Goal: Task Accomplishment & Management: Complete application form

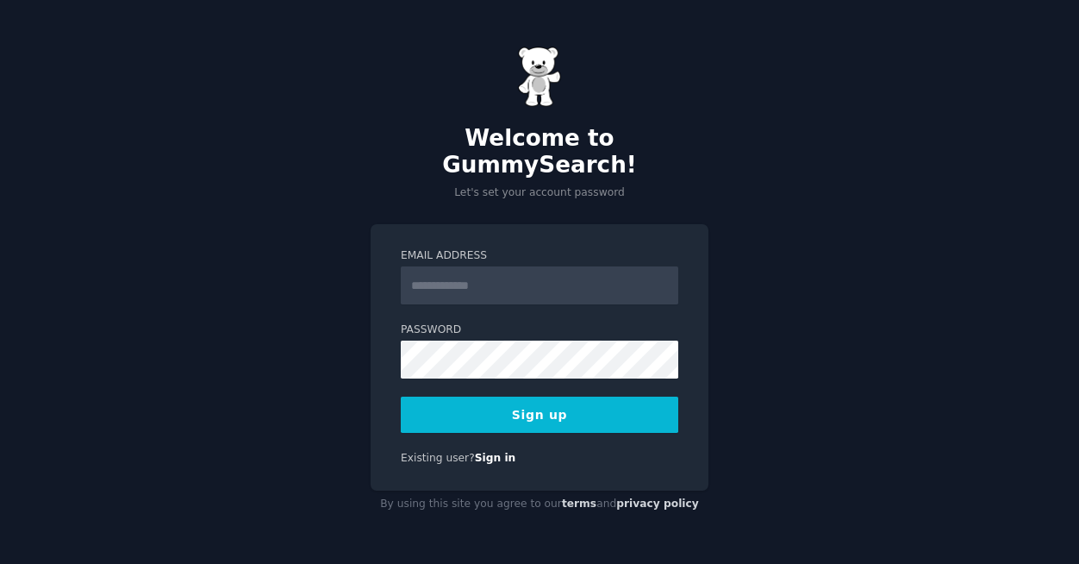
drag, startPoint x: 98, startPoint y: 306, endPoint x: 178, endPoint y: 296, distance: 80.0
click at [100, 306] on div "Welcome to GummySearch! Let's set your account password Email Address Password …" at bounding box center [539, 282] width 1079 height 564
click at [447, 277] on input "Email Address" at bounding box center [540, 285] width 278 height 38
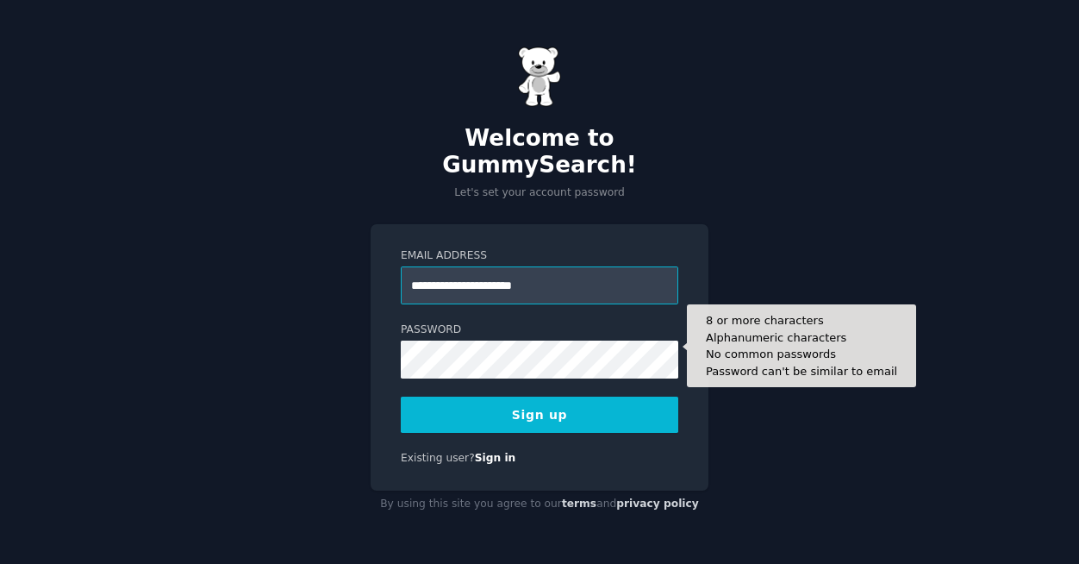
type input "**********"
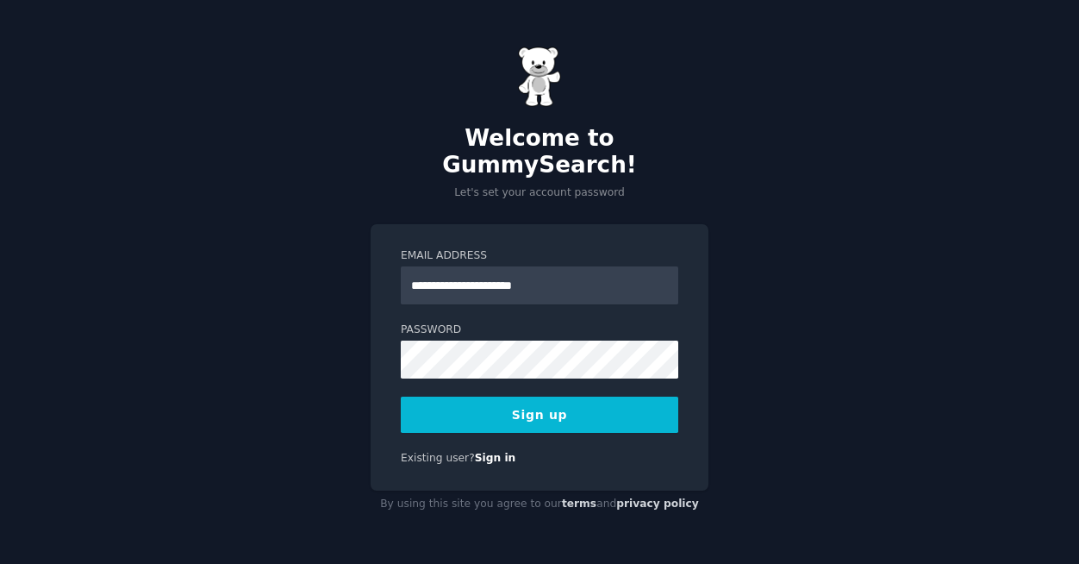
click at [560, 399] on button "Sign up" at bounding box center [540, 415] width 278 height 36
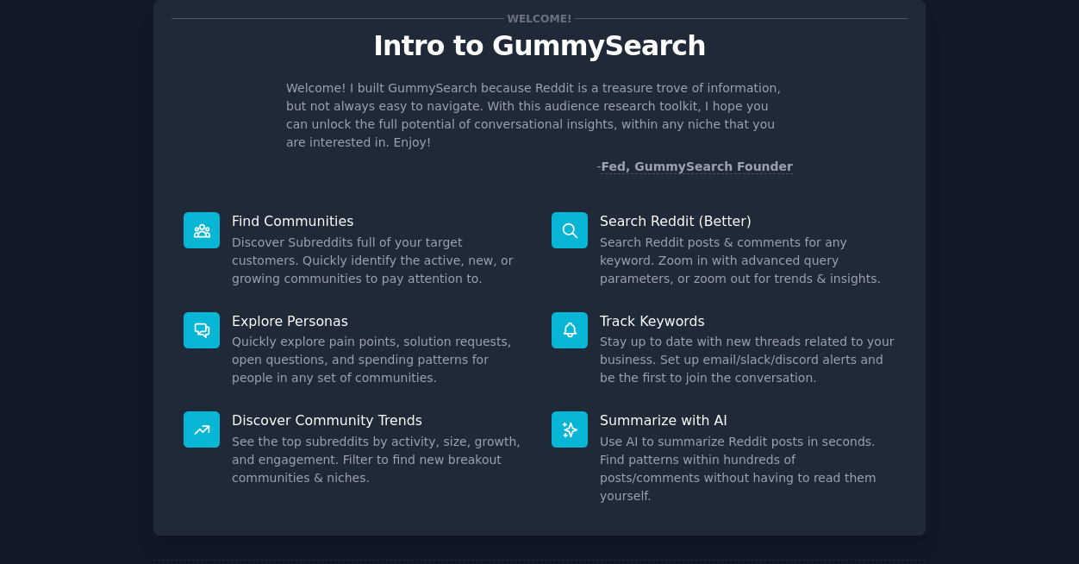
scroll to position [86, 0]
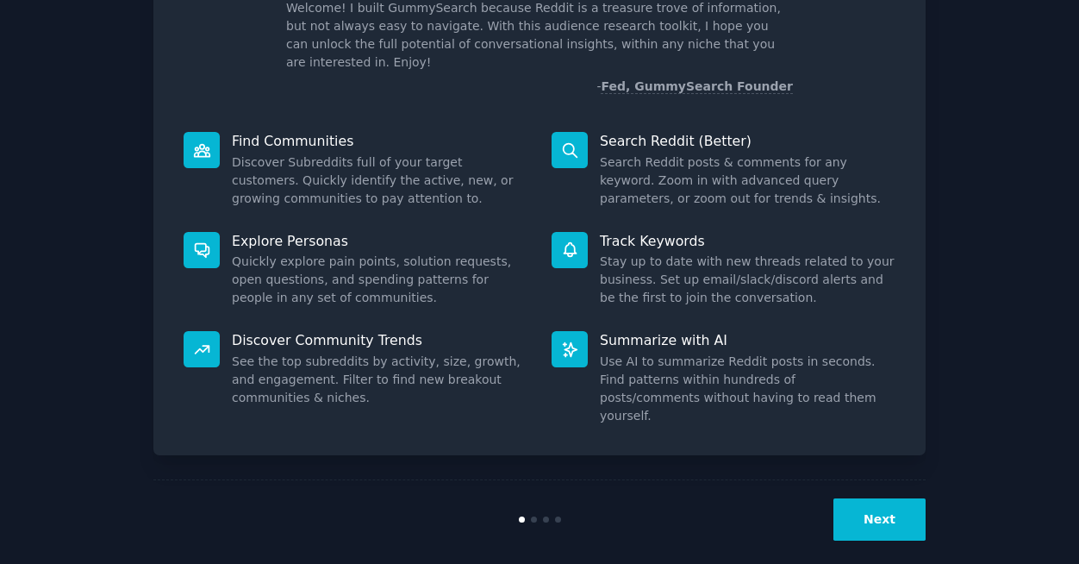
click at [844, 500] on button "Next" at bounding box center [880, 519] width 92 height 42
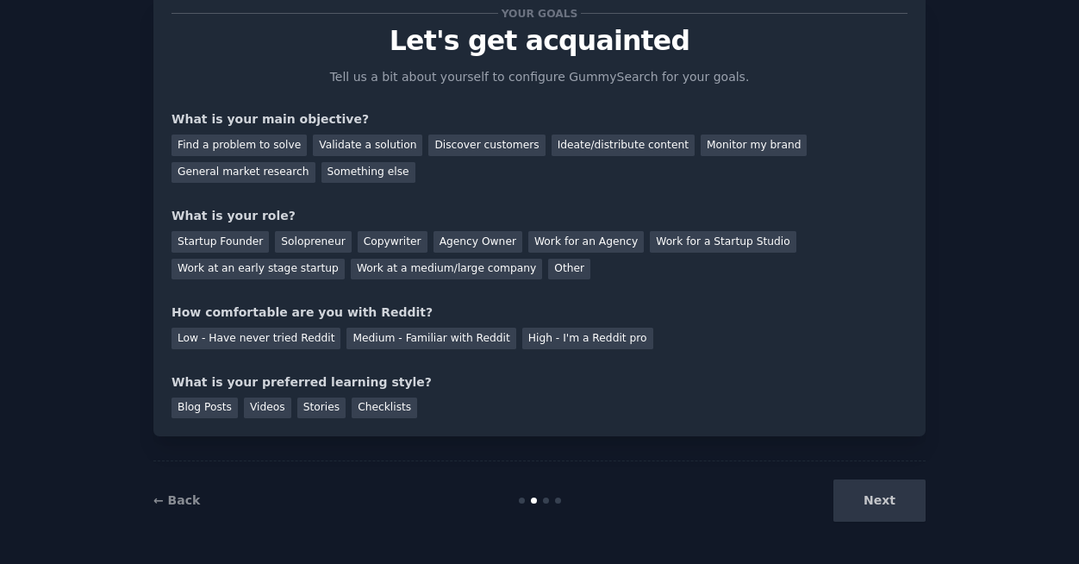
scroll to position [53, 0]
click at [876, 503] on div "Next" at bounding box center [797, 500] width 258 height 42
click at [702, 497] on div "Next" at bounding box center [797, 500] width 258 height 42
click at [474, 151] on div "Discover customers" at bounding box center [486, 145] width 116 height 22
click at [229, 167] on div "General market research" at bounding box center [244, 173] width 144 height 22
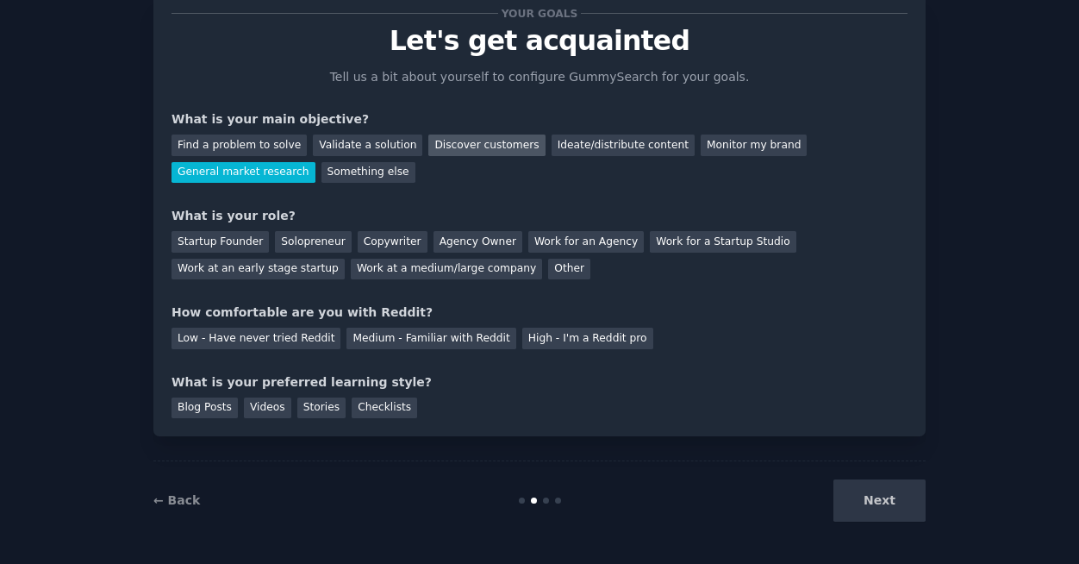
click at [476, 151] on div "Discover customers" at bounding box center [486, 145] width 116 height 22
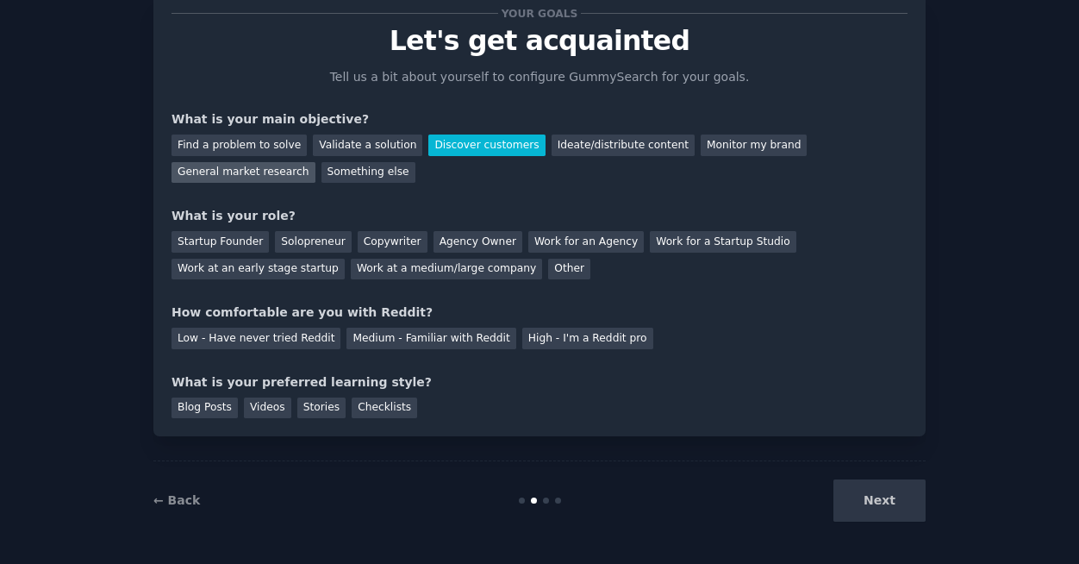
click at [253, 178] on div "General market research" at bounding box center [244, 173] width 144 height 22
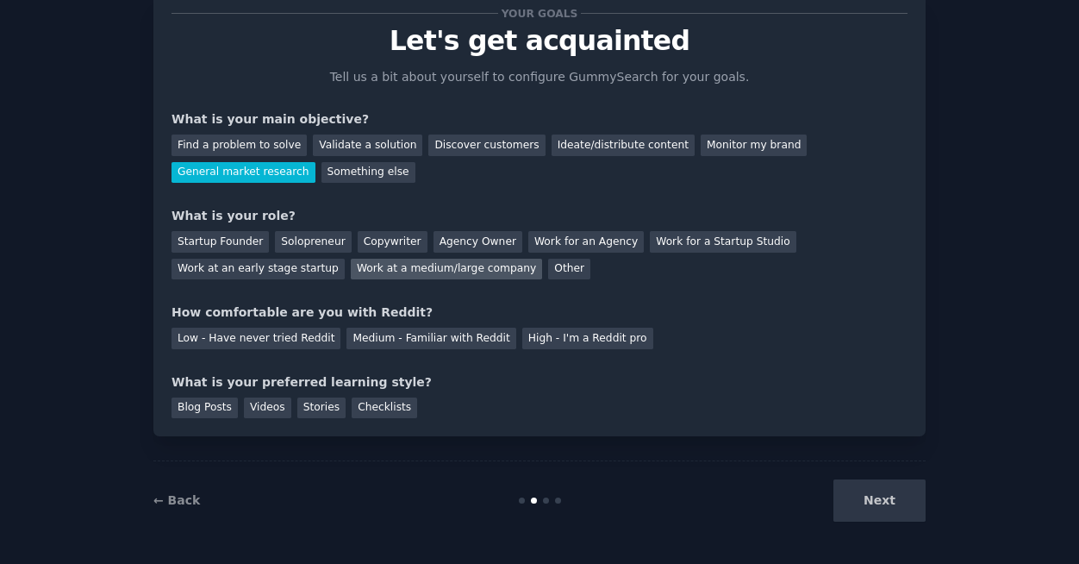
click at [472, 271] on div "Work at a medium/large company" at bounding box center [446, 270] width 191 height 22
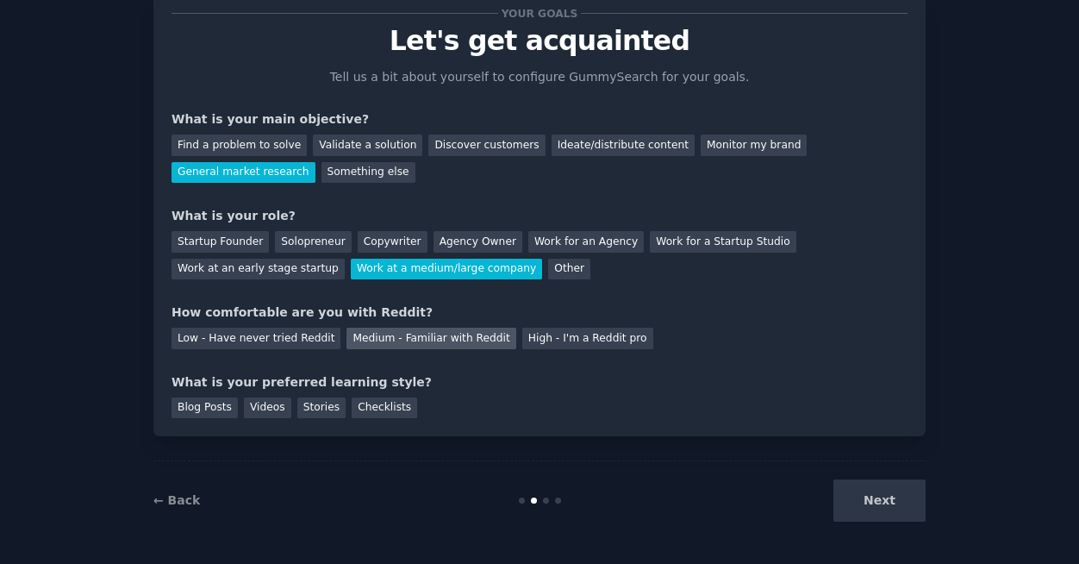
click at [410, 333] on div "Medium - Familiar with Reddit" at bounding box center [431, 339] width 169 height 22
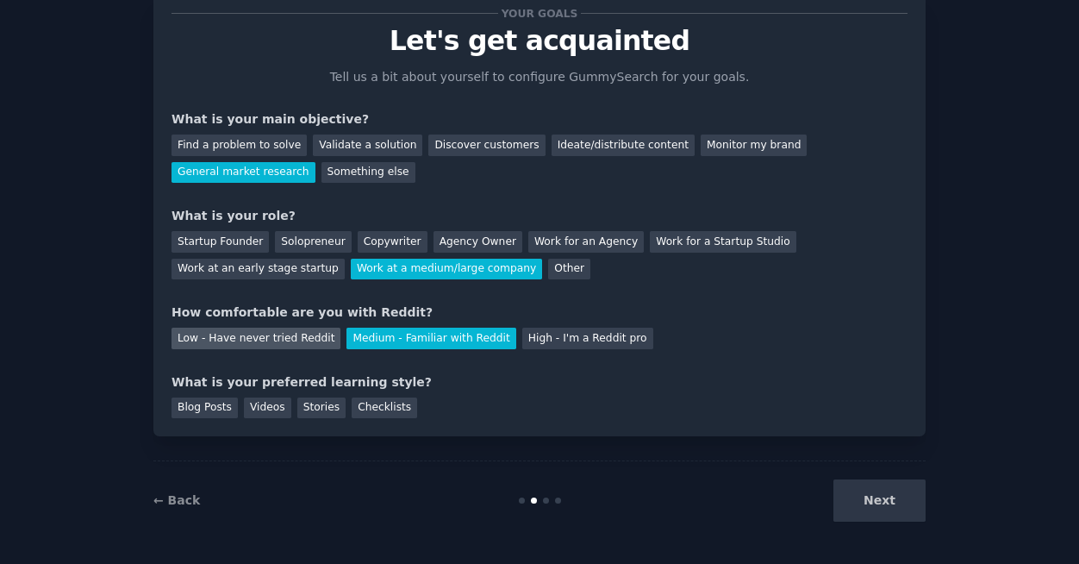
click at [307, 331] on div "Low - Have never tried Reddit" at bounding box center [256, 339] width 169 height 22
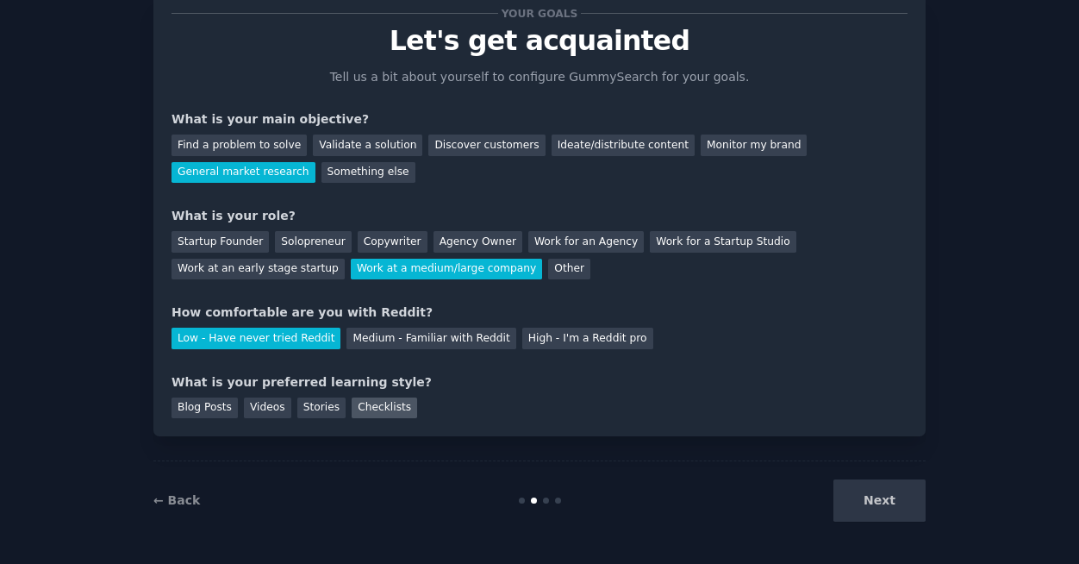
click at [384, 406] on div "Checklists" at bounding box center [385, 408] width 66 height 22
click at [851, 497] on button "Next" at bounding box center [880, 500] width 92 height 42
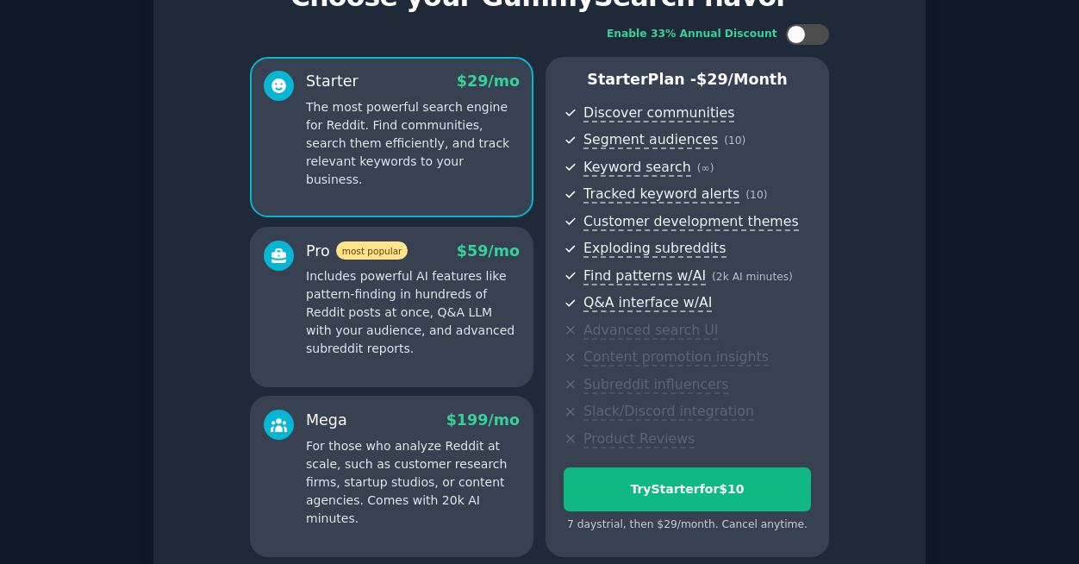
scroll to position [81, 0]
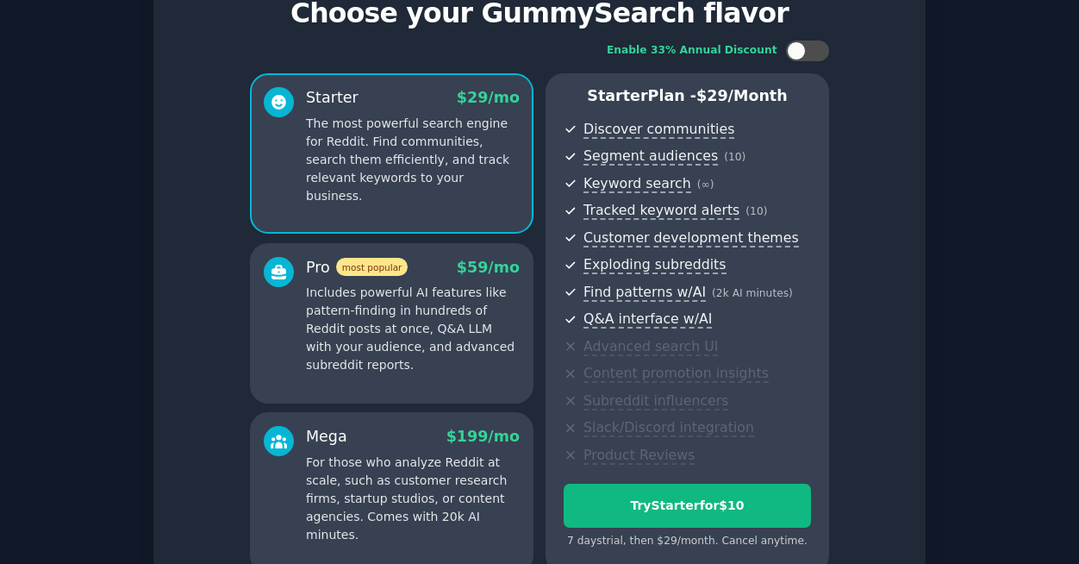
click at [876, 364] on div "Enable 33% Annual Discount Starter $ 29 /mo The most powerful search engine for…" at bounding box center [540, 306] width 736 height 557
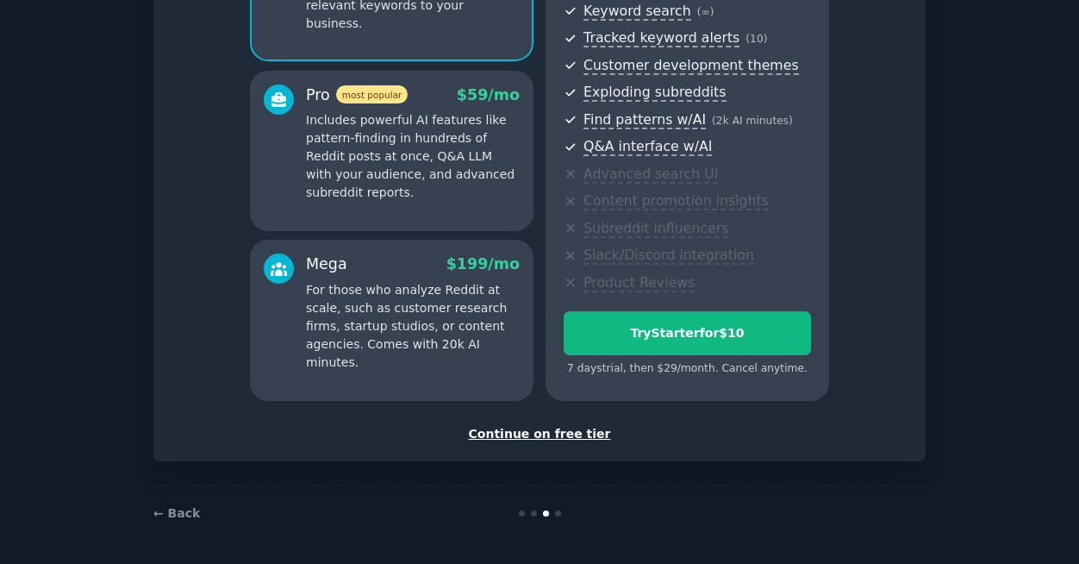
click at [535, 430] on div "Continue on free tier" at bounding box center [540, 434] width 736 height 18
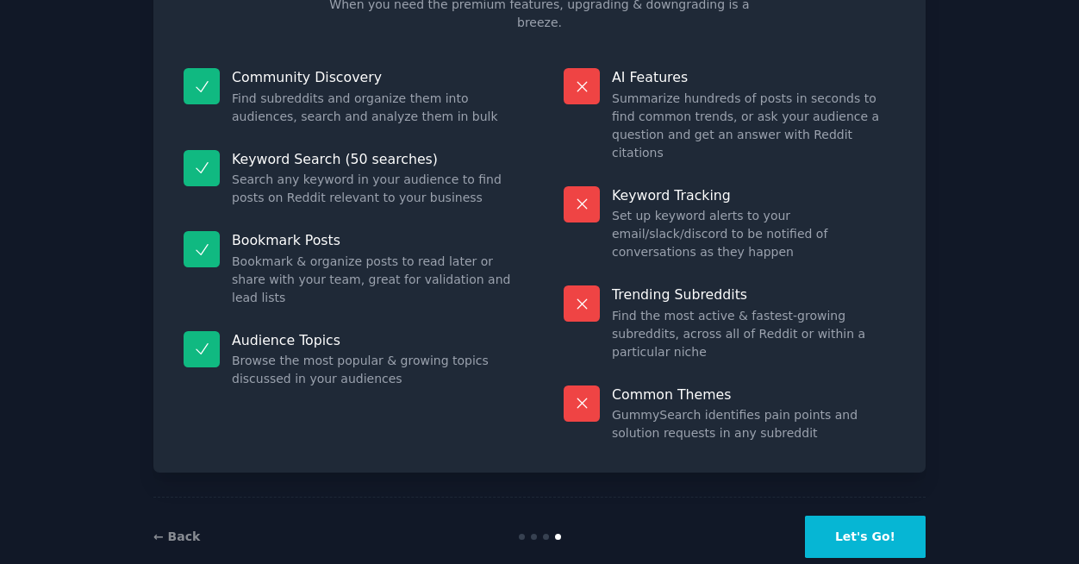
click at [876, 516] on button "Let's Go!" at bounding box center [865, 537] width 121 height 42
